Goal: Find specific page/section: Find specific page/section

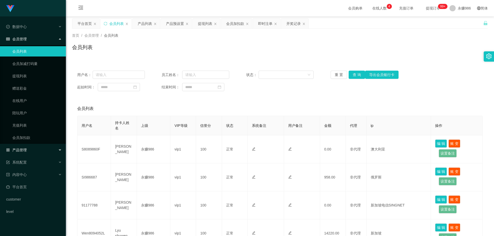
click at [30, 149] on div "产品管理" at bounding box center [33, 150] width 66 height 10
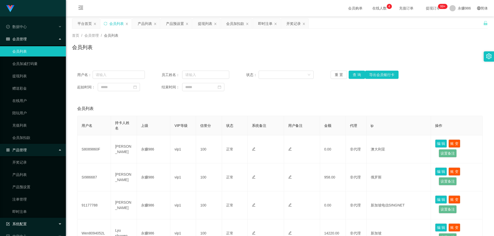
click at [31, 224] on div "系统配置" at bounding box center [33, 224] width 66 height 10
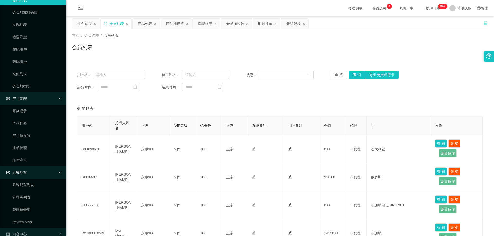
scroll to position [97, 0]
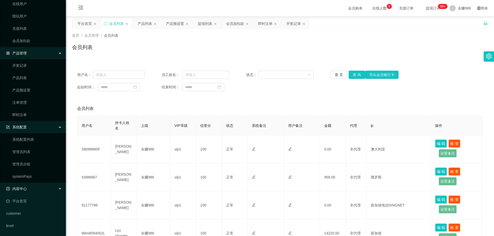
click at [31, 193] on div "内容中心" at bounding box center [33, 189] width 66 height 10
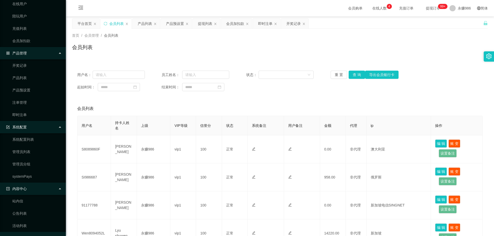
click at [36, 191] on div "内容中心" at bounding box center [33, 189] width 66 height 10
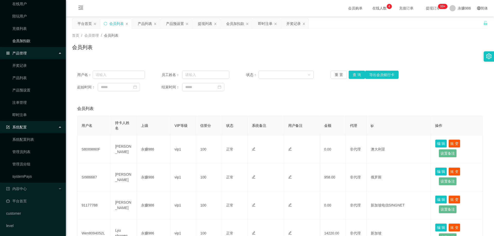
scroll to position [46, 0]
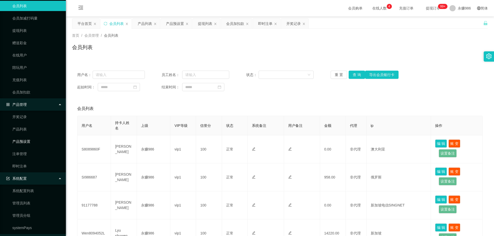
click at [30, 142] on link "产品预设置" at bounding box center [36, 142] width 49 height 10
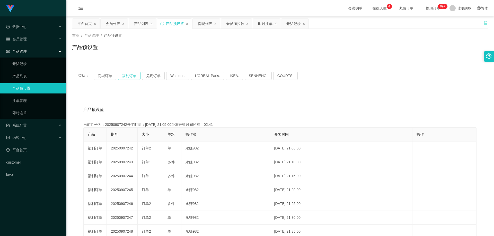
click at [124, 76] on button "福利订单" at bounding box center [129, 76] width 23 height 8
click at [32, 37] on div "会员管理" at bounding box center [33, 39] width 66 height 10
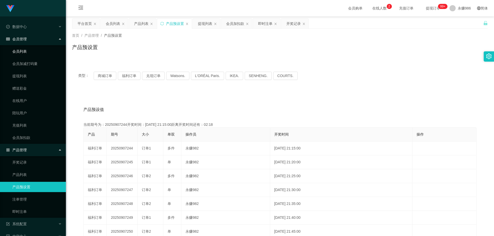
click at [29, 50] on link "会员列表" at bounding box center [36, 51] width 49 height 10
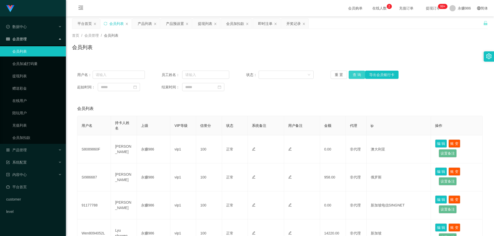
drag, startPoint x: 360, startPoint y: 73, endPoint x: 360, endPoint y: 82, distance: 9.3
click at [359, 73] on button "查 询" at bounding box center [357, 75] width 16 height 8
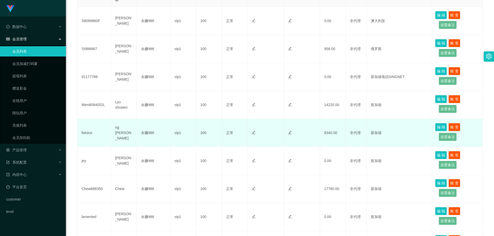
scroll to position [51, 0]
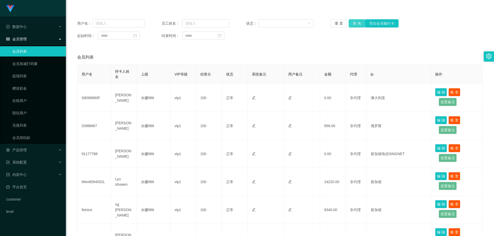
click at [359, 24] on button "查 询" at bounding box center [357, 23] width 16 height 8
